Goal: Task Accomplishment & Management: Use online tool/utility

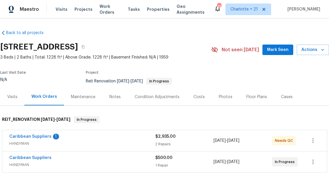
scroll to position [88, 0]
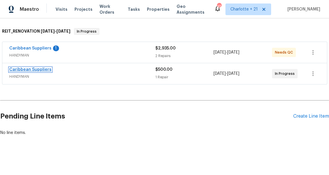
click at [41, 69] on link "Caribbean Suppliers" at bounding box center [30, 69] width 42 height 4
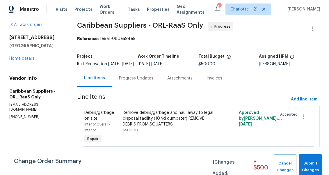
scroll to position [34, 0]
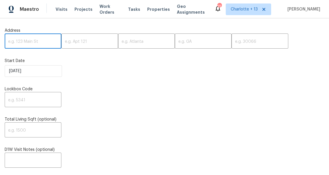
click at [39, 40] on input "text" at bounding box center [33, 42] width 57 height 14
paste input "[STREET_ADDRESS]"
click at [47, 42] on input "[STREET_ADDRESS]" at bounding box center [33, 42] width 57 height 14
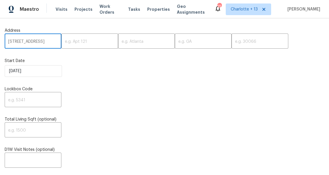
scroll to position [0, 16]
type input "[STREET_ADDRESS]"
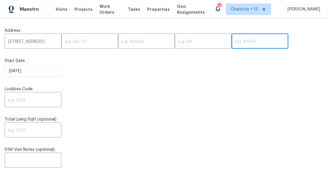
scroll to position [0, 0]
click at [232, 40] on input "text" at bounding box center [260, 42] width 57 height 14
paste input "30318"
type input "30318"
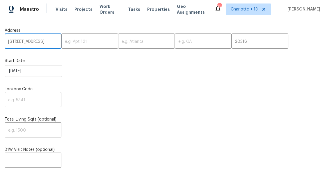
click at [50, 42] on input "[STREET_ADDRESS]" at bounding box center [33, 42] width 57 height 14
type input "[STREET_ADDRESS]"
click at [118, 43] on input "text" at bounding box center [146, 42] width 57 height 14
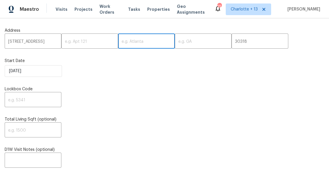
paste input "[GEOGRAPHIC_DATA]"
type input "[GEOGRAPHIC_DATA]"
click at [50, 42] on input "[STREET_ADDRESS]" at bounding box center [33, 42] width 57 height 14
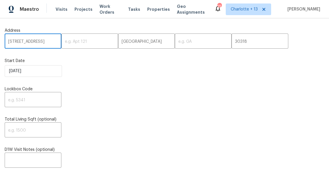
click at [50, 42] on input "[STREET_ADDRESS]" at bounding box center [33, 42] width 57 height 14
type input "[STREET_ADDRESS],"
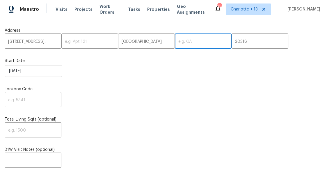
click at [175, 42] on input "text" at bounding box center [203, 42] width 57 height 14
paste input "GA"
type input "GA"
click at [49, 41] on input "[STREET_ADDRESS]," at bounding box center [33, 42] width 57 height 14
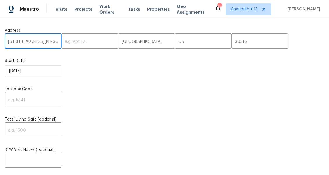
type input "[STREET_ADDRESS][PERSON_NAME]"
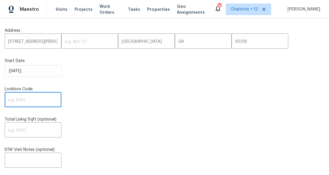
click at [35, 99] on input "text" at bounding box center [33, 100] width 57 height 14
paste input "3236"
type input "3236"
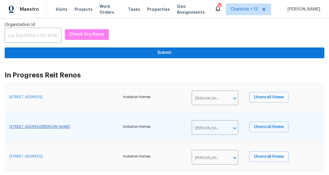
scroll to position [122, 0]
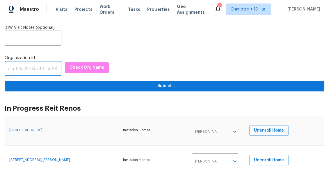
click at [24, 71] on input "text" at bounding box center [33, 69] width 57 height 14
paste input "1349d153-b359-4f9b-b4dd-758ff939cc37"
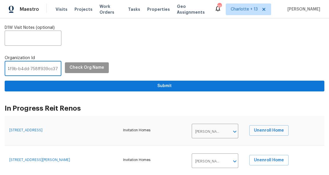
type input "1349d153-b359-4f9b-b4dd-758ff939cc37"
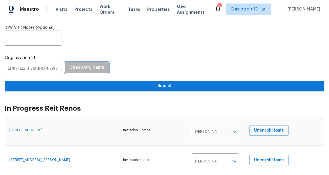
scroll to position [0, 0]
click at [87, 63] on button "Check Org Name" at bounding box center [87, 67] width 44 height 11
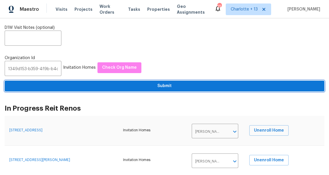
click at [118, 91] on button "Submit" at bounding box center [165, 86] width 320 height 11
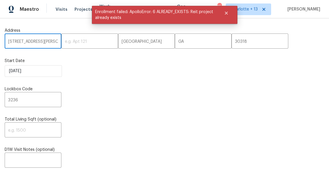
click at [26, 41] on input "[STREET_ADDRESS][PERSON_NAME]" at bounding box center [33, 42] width 57 height 14
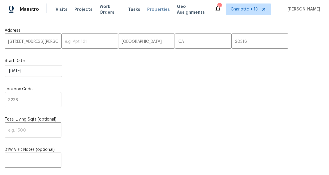
click at [152, 7] on span "Properties" at bounding box center [158, 9] width 23 height 6
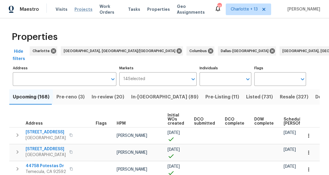
click at [79, 10] on span "Projects" at bounding box center [83, 9] width 18 height 6
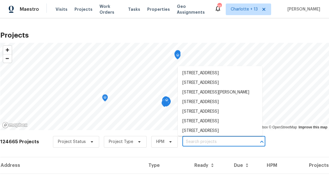
click at [200, 142] on input "text" at bounding box center [215, 141] width 67 height 9
paste input "[STREET_ADDRESS][PERSON_NAME]"
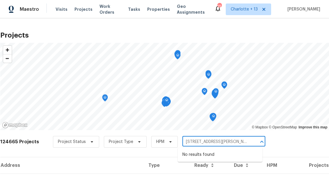
type input "[STREET_ADDRESS][PERSON_NAME]"
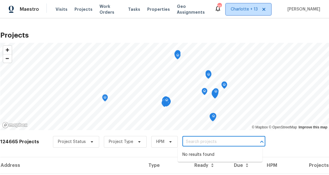
click at [258, 11] on span "Charlotte + 13" at bounding box center [244, 9] width 27 height 6
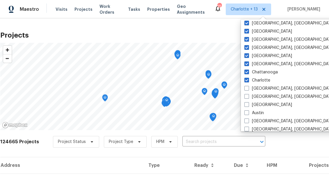
scroll to position [118, 0]
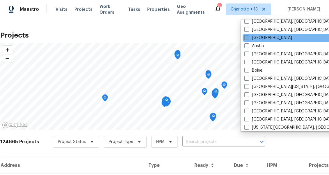
click at [258, 37] on label "[GEOGRAPHIC_DATA]" at bounding box center [268, 38] width 48 height 6
click at [248, 37] on input "[GEOGRAPHIC_DATA]" at bounding box center [246, 37] width 4 height 4
checkbox input "true"
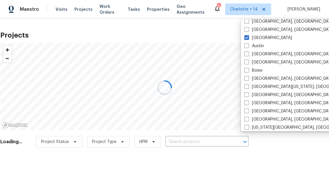
click at [212, 140] on div at bounding box center [164, 87] width 329 height 175
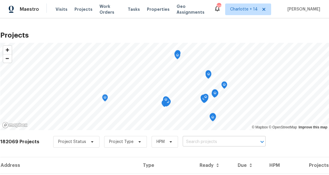
click at [205, 143] on input "text" at bounding box center [216, 141] width 67 height 9
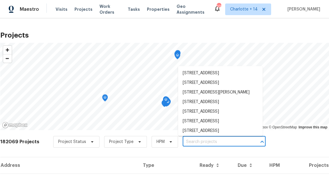
paste input "[STREET_ADDRESS][PERSON_NAME]"
type input "[STREET_ADDRESS][PERSON_NAME]"
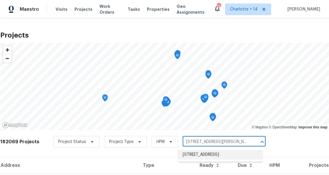
click at [199, 155] on li "[STREET_ADDRESS]" at bounding box center [220, 155] width 85 height 10
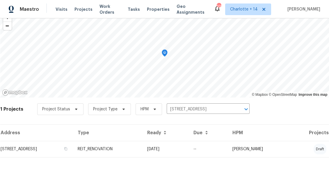
scroll to position [33, 0]
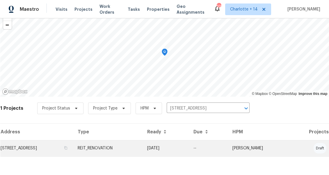
click at [55, 149] on td "[STREET_ADDRESS]" at bounding box center [36, 148] width 73 height 16
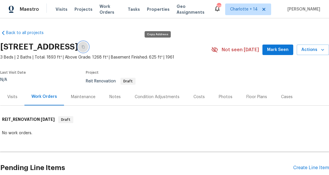
click at [85, 47] on icon "button" at bounding box center [82, 46] width 3 height 3
click at [12, 97] on div "Visits" at bounding box center [12, 97] width 10 height 6
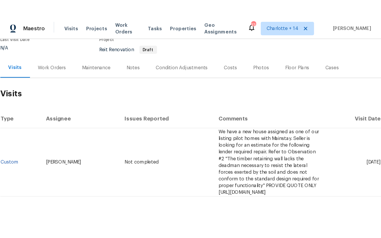
scroll to position [55, 0]
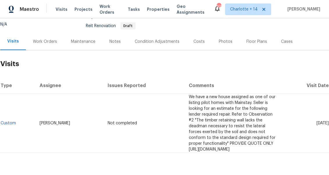
click at [220, 106] on span "We have a new house assigned as one of our listing pilot homes with Mainstay. S…" at bounding box center [232, 123] width 87 height 56
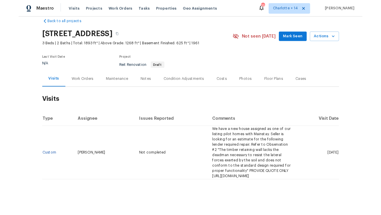
scroll to position [0, 0]
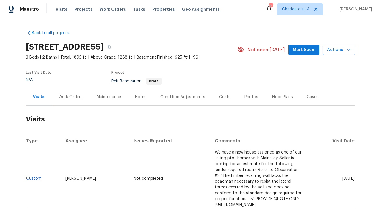
click at [210, 175] on td "We have a new house assigned as one of our listing pilot homes with Mainstay. S…" at bounding box center [259, 178] width 99 height 59
click at [57, 9] on span "Visits" at bounding box center [62, 9] width 12 height 6
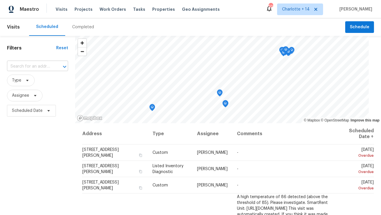
click at [34, 65] on input "text" at bounding box center [29, 66] width 45 height 9
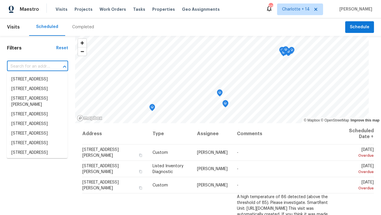
paste input "[STREET_ADDRESS]"
type input "[STREET_ADDRESS]"
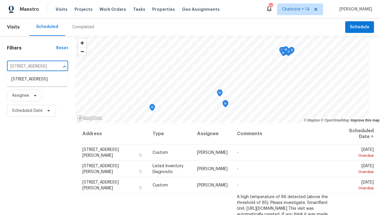
scroll to position [0, 32]
click at [35, 83] on li "[STREET_ADDRESS]" at bounding box center [37, 79] width 61 height 10
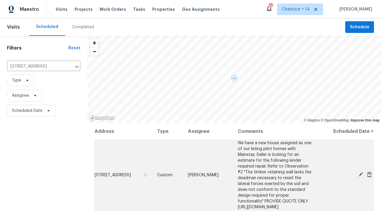
click at [329, 173] on icon at bounding box center [360, 174] width 5 height 5
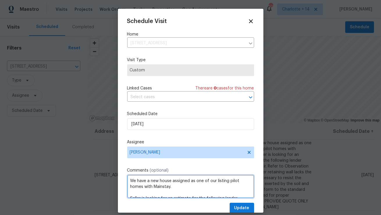
drag, startPoint x: 172, startPoint y: 193, endPoint x: 124, endPoint y: 171, distance: 53.1
click at [124, 171] on div "Schedule Visit Home [STREET_ADDRESS] ​ Visit Type Custom Linked Cases There are…" at bounding box center [190, 111] width 145 height 204
paste textarea
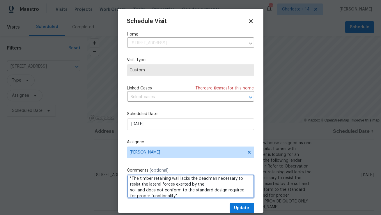
scroll to position [14, 0]
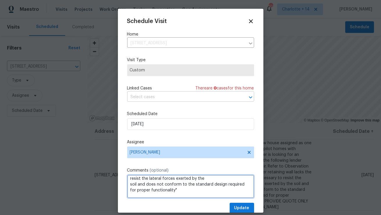
paste textarea "Access instructions: Igloo 06656135 // Mech LB 3236"
type textarea "Refer to Observation #2 "The timber retaining wall lacks the deadman necessary …"
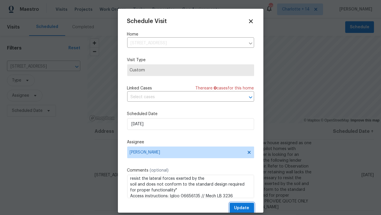
click at [241, 175] on span "Update" at bounding box center [241, 207] width 15 height 7
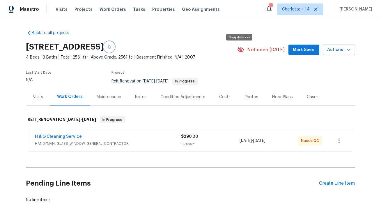
click at [111, 48] on icon "button" at bounding box center [108, 46] width 3 height 3
